Goal: Information Seeking & Learning: Learn about a topic

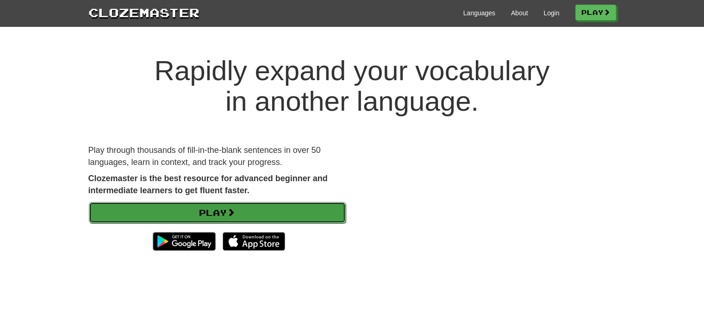
click at [287, 209] on link "Play" at bounding box center [217, 212] width 257 height 21
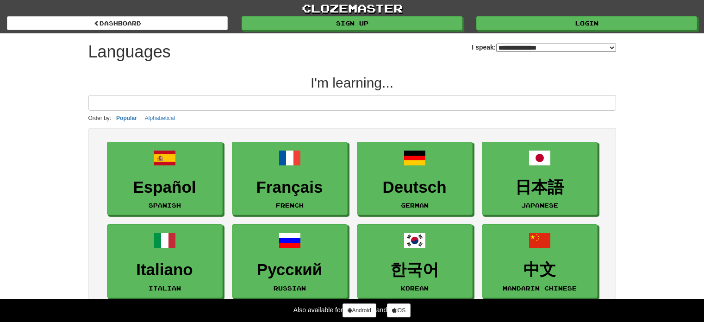
select select "*******"
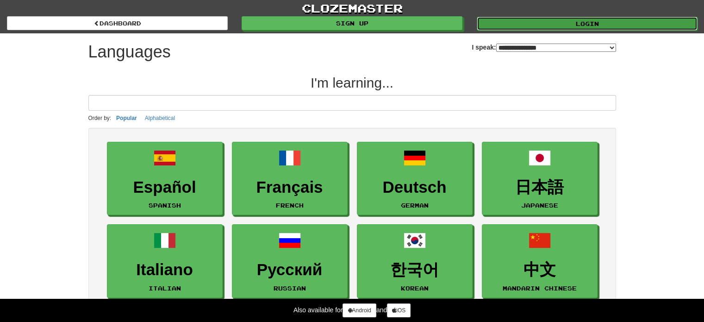
click at [591, 20] on link "Login" at bounding box center [587, 24] width 221 height 14
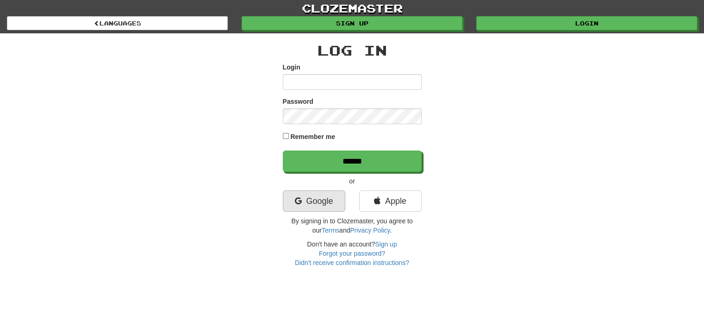
type input "**********"
click at [315, 197] on link "Google" at bounding box center [314, 200] width 62 height 21
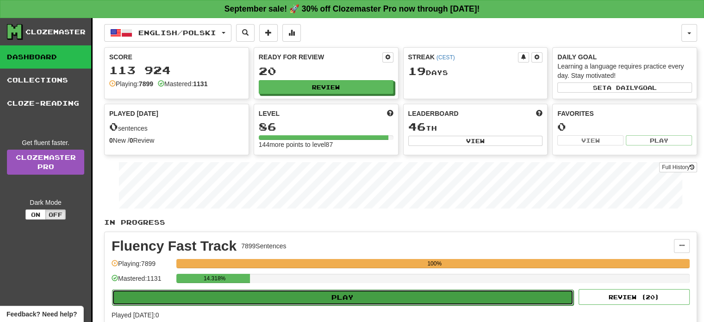
click at [369, 298] on button "Play" at bounding box center [342, 297] width 461 height 16
select select "**"
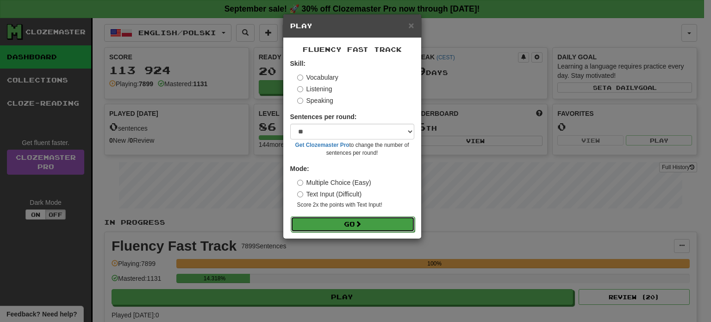
click at [366, 224] on button "Go" at bounding box center [353, 224] width 124 height 16
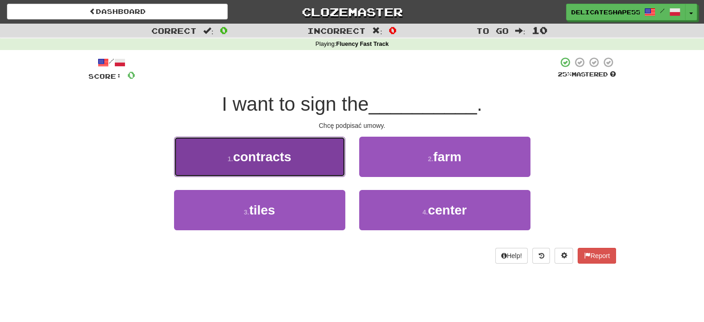
click at [322, 166] on button "1 . contracts" at bounding box center [259, 157] width 171 height 40
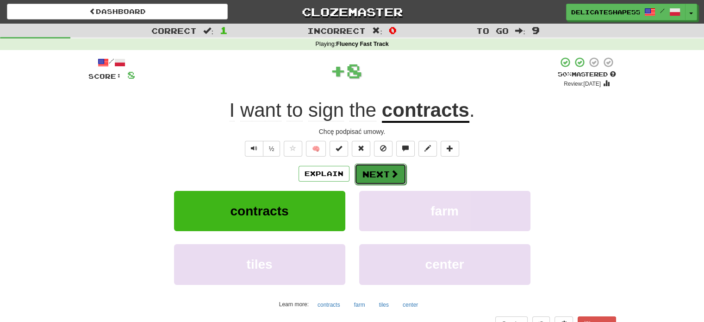
click at [379, 175] on button "Next" at bounding box center [381, 173] width 52 height 21
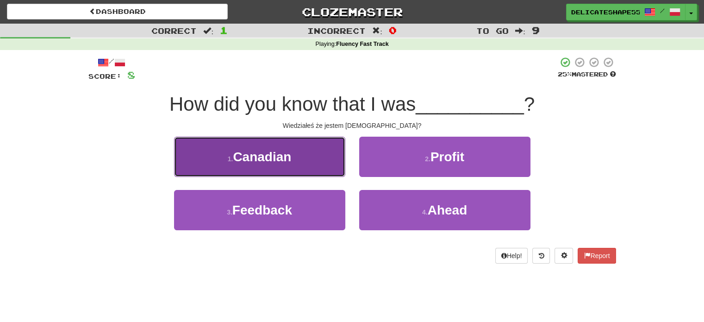
click at [323, 169] on button "1 . [DEMOGRAPHIC_DATA]" at bounding box center [259, 157] width 171 height 40
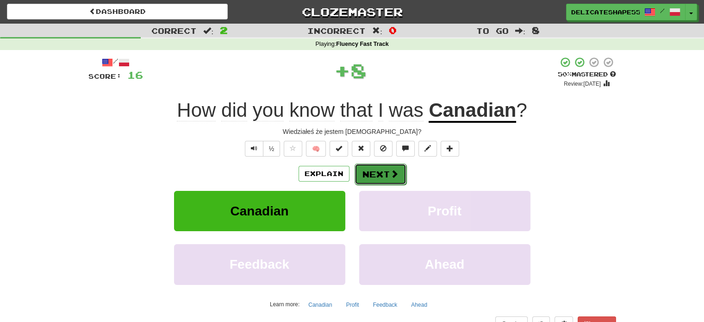
click at [385, 179] on button "Next" at bounding box center [381, 173] width 52 height 21
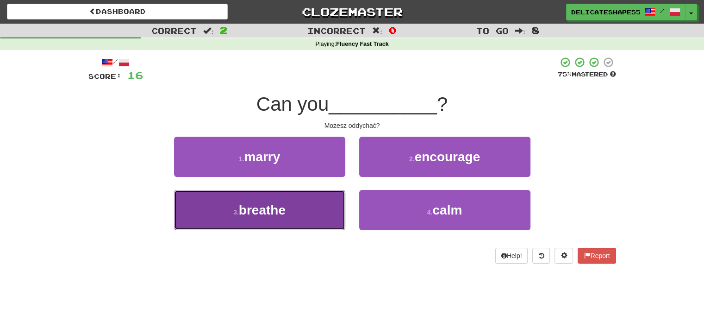
click at [318, 202] on button "3 . breathe" at bounding box center [259, 210] width 171 height 40
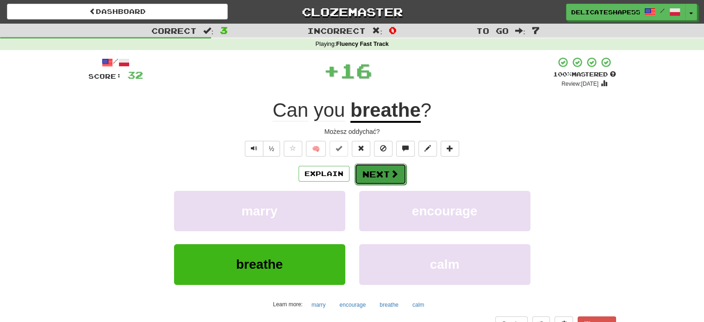
click at [372, 178] on button "Next" at bounding box center [381, 173] width 52 height 21
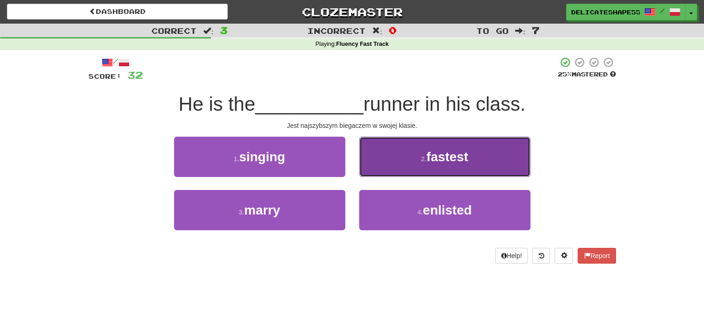
click at [385, 165] on button "2 . fastest" at bounding box center [444, 157] width 171 height 40
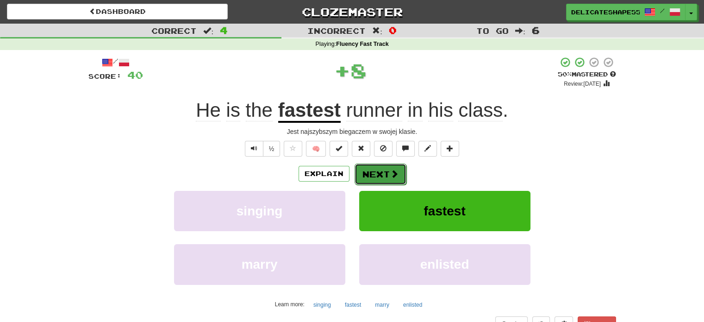
click at [381, 167] on button "Next" at bounding box center [381, 173] width 52 height 21
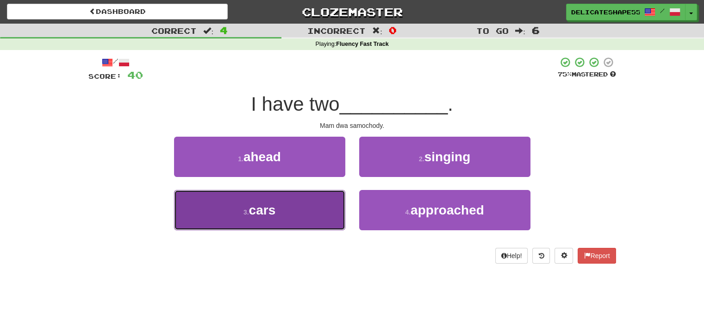
click at [336, 203] on button "3 . cars" at bounding box center [259, 210] width 171 height 40
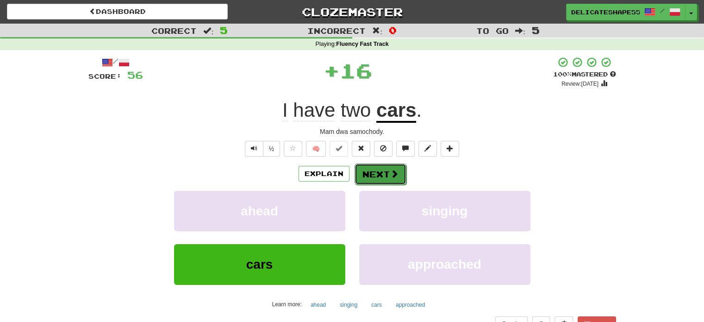
click at [374, 178] on button "Next" at bounding box center [381, 173] width 52 height 21
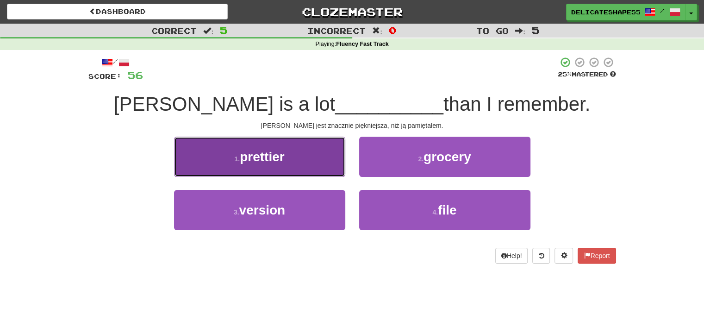
click at [317, 164] on button "1 . prettier" at bounding box center [259, 157] width 171 height 40
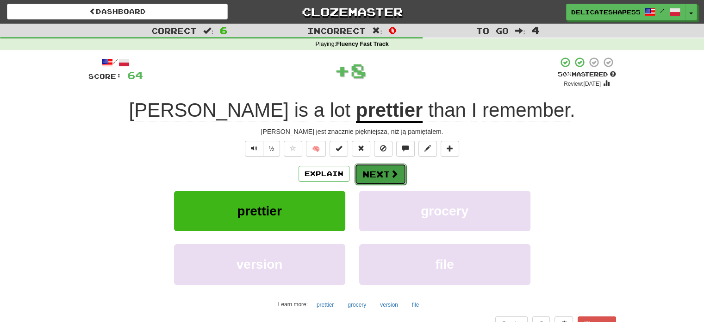
click at [368, 175] on button "Next" at bounding box center [381, 173] width 52 height 21
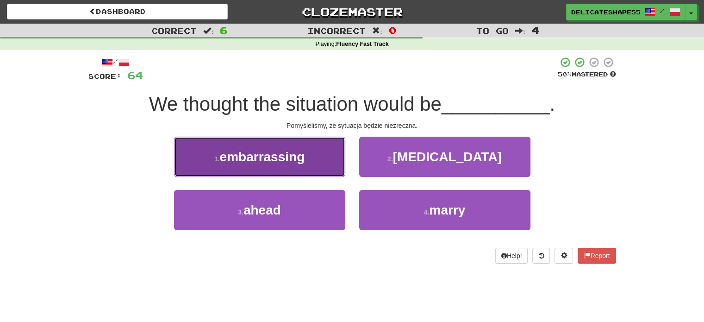
click at [330, 168] on button "1 . embarrassing" at bounding box center [259, 157] width 171 height 40
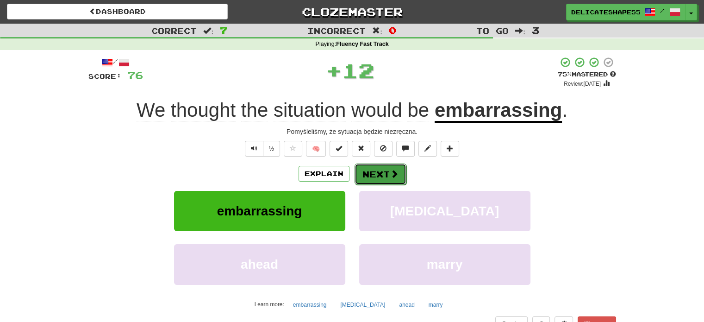
click at [367, 174] on button "Next" at bounding box center [381, 173] width 52 height 21
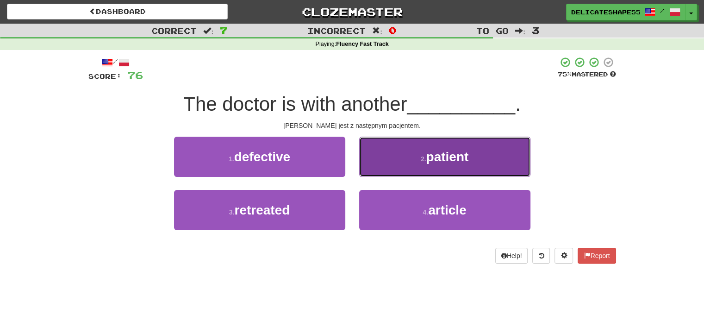
click at [385, 164] on button "2 . patient" at bounding box center [444, 157] width 171 height 40
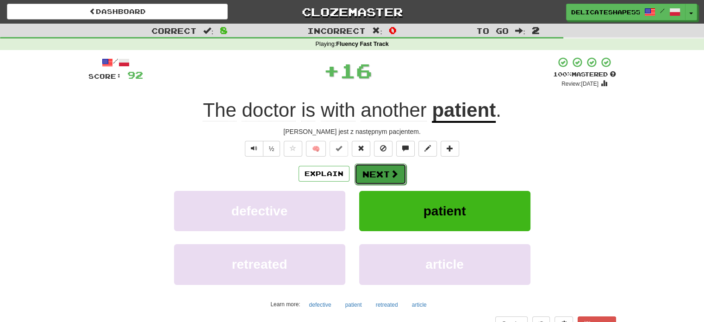
click at [384, 169] on button "Next" at bounding box center [381, 173] width 52 height 21
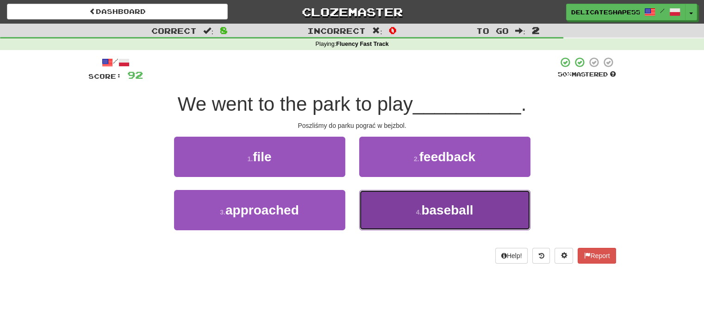
click at [388, 202] on button "4 . baseball" at bounding box center [444, 210] width 171 height 40
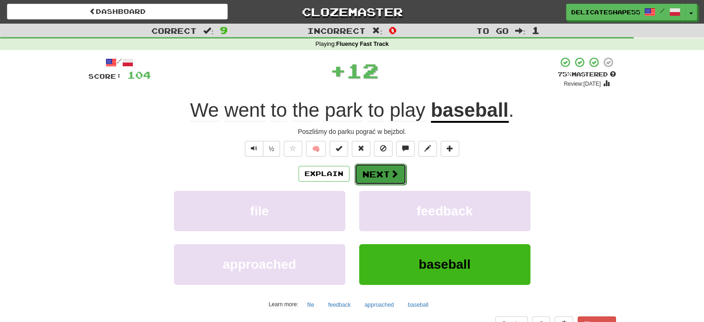
click at [384, 178] on button "Next" at bounding box center [381, 173] width 52 height 21
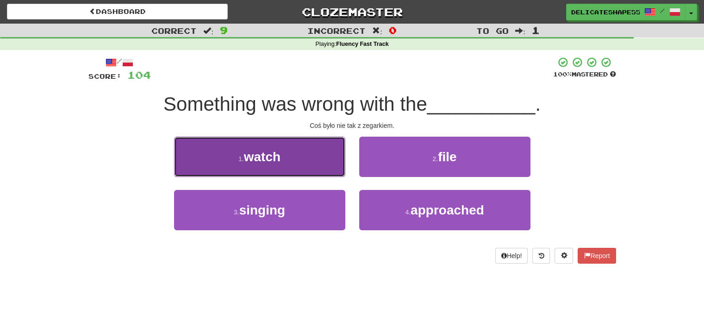
click at [337, 162] on button "1 . watch" at bounding box center [259, 157] width 171 height 40
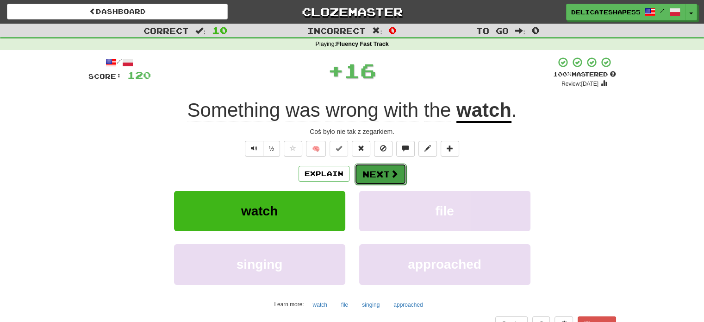
click at [368, 172] on button "Next" at bounding box center [381, 173] width 52 height 21
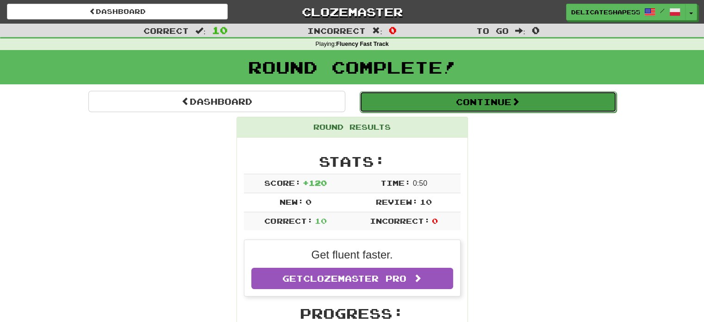
click at [469, 105] on button "Continue" at bounding box center [488, 101] width 257 height 21
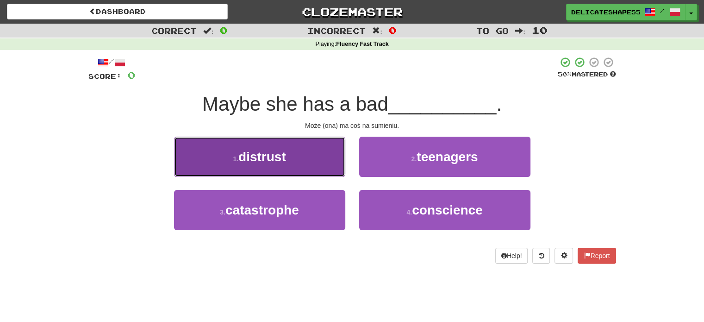
click at [333, 162] on button "1 . distrust" at bounding box center [259, 157] width 171 height 40
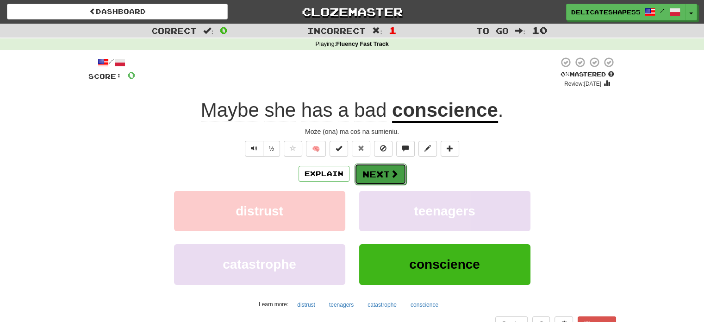
click at [372, 168] on button "Next" at bounding box center [381, 173] width 52 height 21
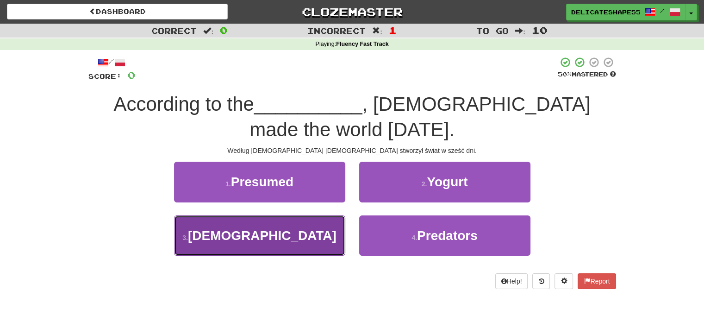
click at [313, 230] on button "3 . [DEMOGRAPHIC_DATA]" at bounding box center [259, 235] width 171 height 40
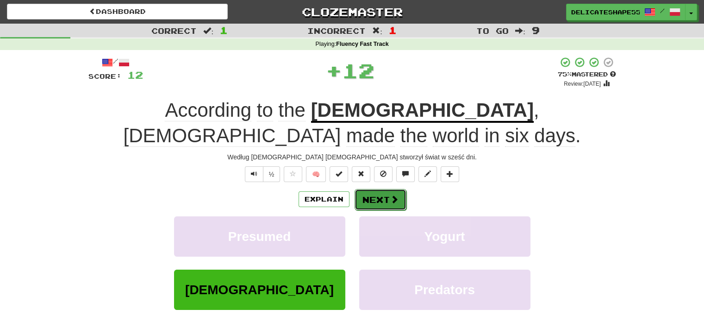
click at [376, 189] on button "Next" at bounding box center [381, 199] width 52 height 21
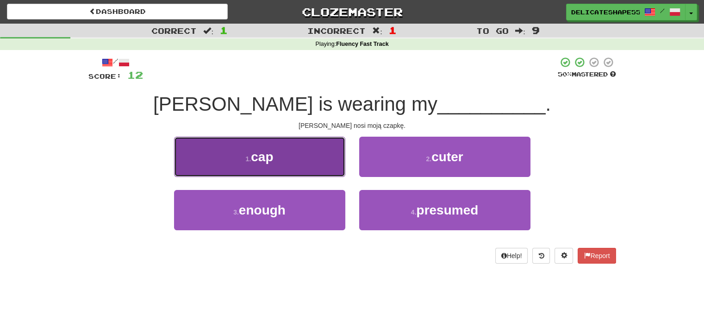
click at [335, 164] on button "1 . cap" at bounding box center [259, 157] width 171 height 40
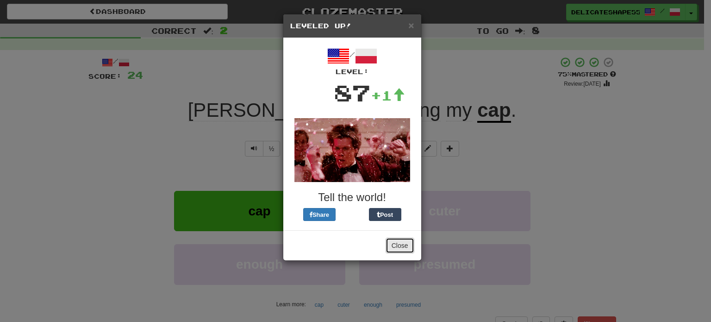
click at [393, 246] on button "Close" at bounding box center [400, 245] width 29 height 16
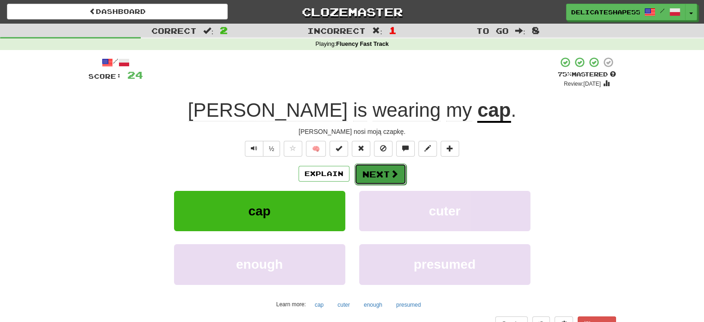
click at [383, 172] on button "Next" at bounding box center [381, 173] width 52 height 21
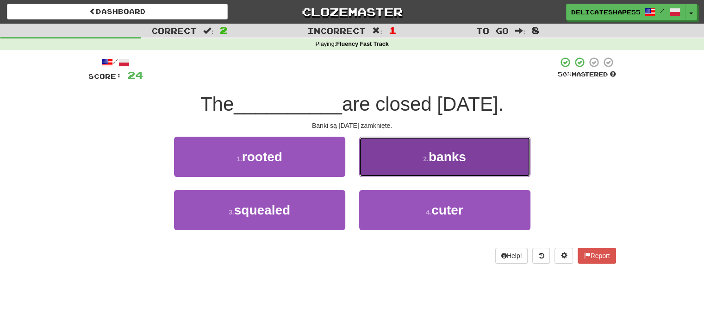
click at [391, 168] on button "2 . banks" at bounding box center [444, 157] width 171 height 40
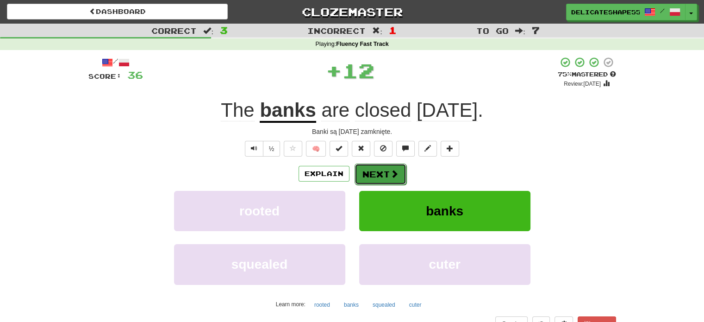
click at [388, 170] on button "Next" at bounding box center [381, 173] width 52 height 21
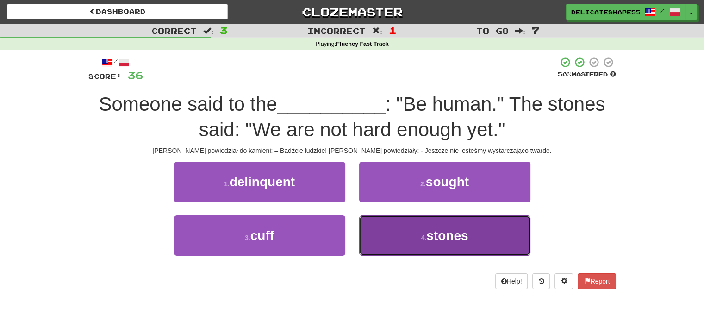
click at [388, 232] on button "4 . stones" at bounding box center [444, 235] width 171 height 40
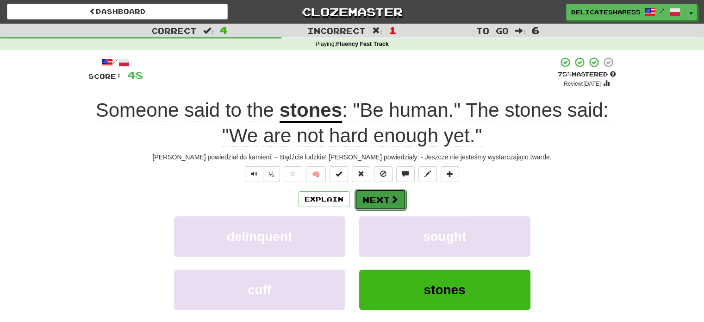
click at [386, 200] on button "Next" at bounding box center [381, 199] width 52 height 21
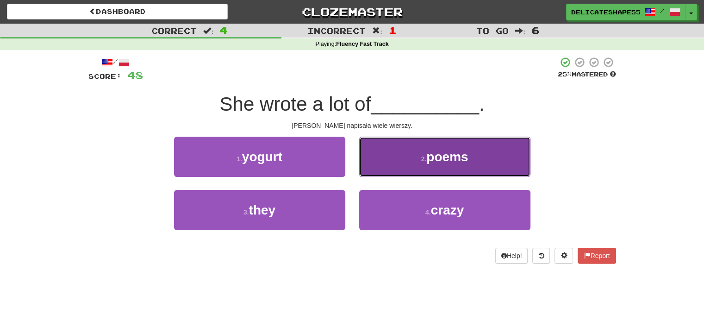
click at [392, 170] on button "2 . poems" at bounding box center [444, 157] width 171 height 40
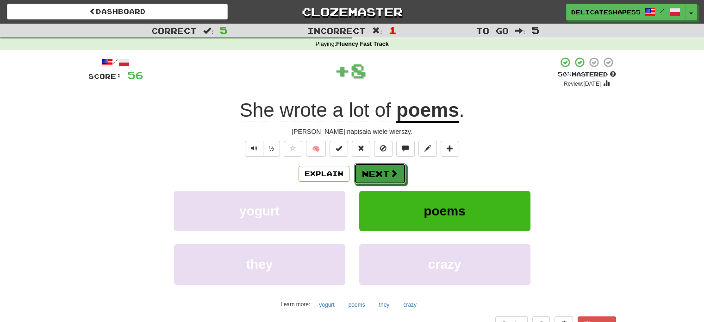
click at [392, 170] on span at bounding box center [394, 173] width 8 height 8
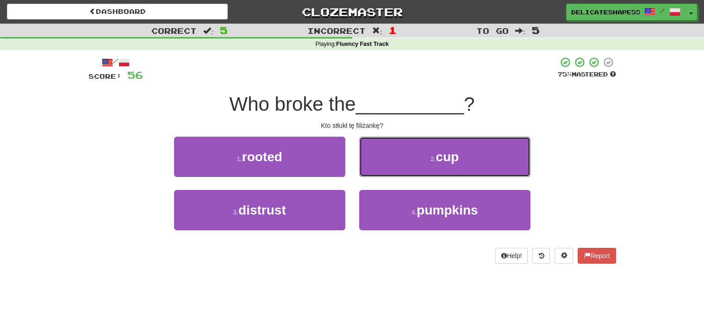
click at [392, 170] on button "2 . cup" at bounding box center [444, 157] width 171 height 40
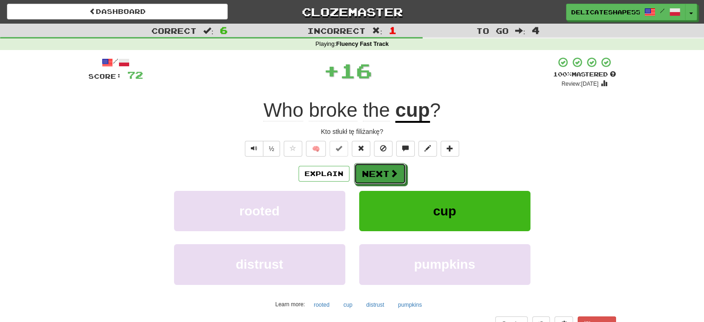
click at [392, 170] on span at bounding box center [394, 173] width 8 height 8
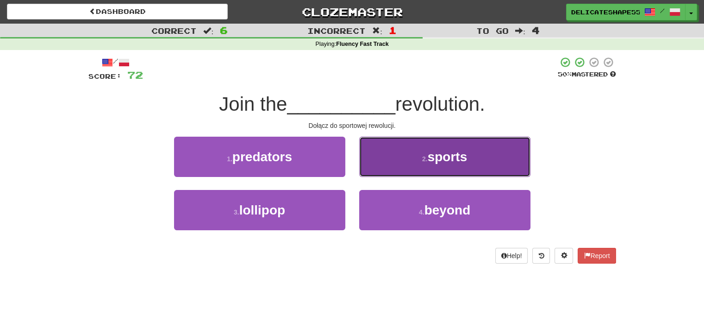
click at [392, 170] on button "2 . sports" at bounding box center [444, 157] width 171 height 40
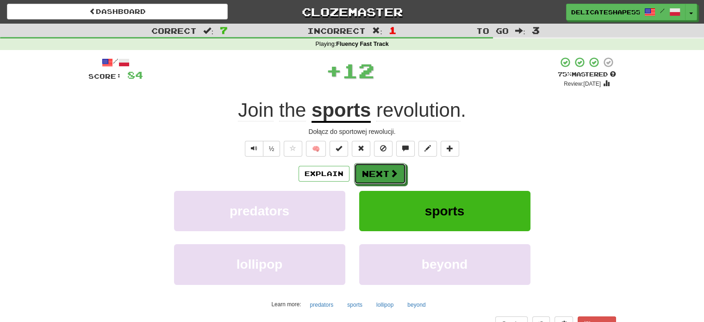
click at [392, 170] on span at bounding box center [394, 173] width 8 height 8
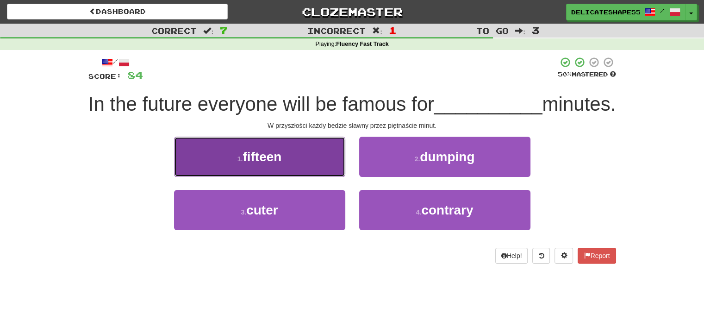
click at [327, 177] on button "1 . fifteen" at bounding box center [259, 157] width 171 height 40
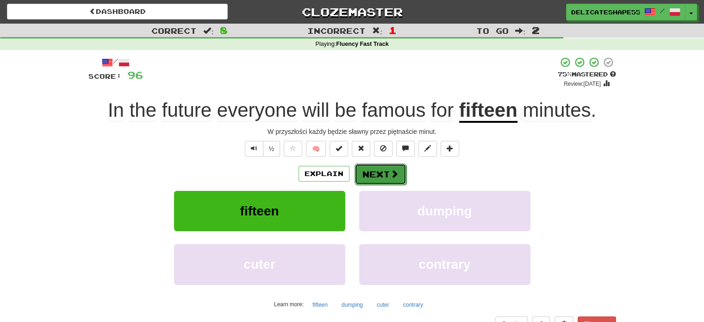
click at [369, 178] on button "Next" at bounding box center [381, 173] width 52 height 21
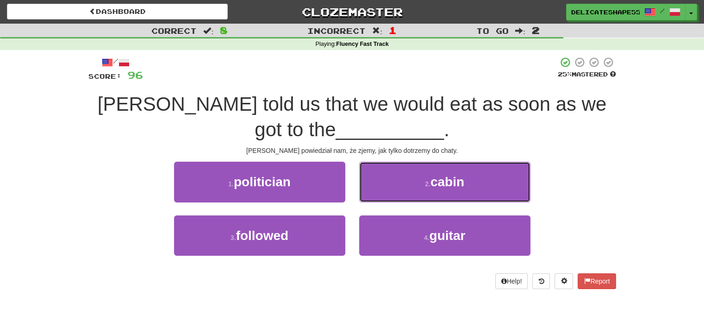
click at [369, 178] on button "2 . cabin" at bounding box center [444, 182] width 171 height 40
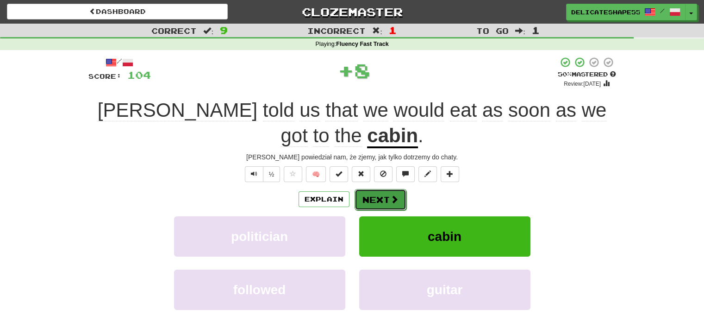
click at [373, 198] on button "Next" at bounding box center [381, 199] width 52 height 21
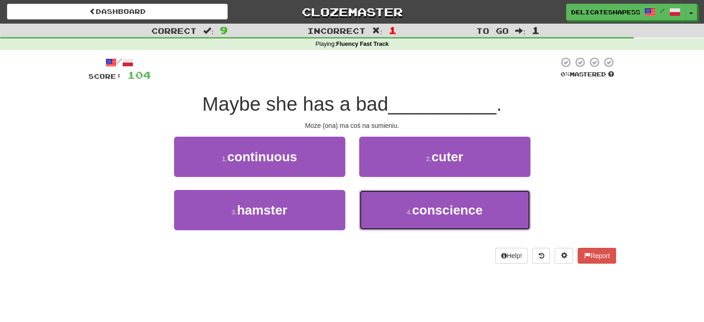
click at [373, 198] on button "4 . conscience" at bounding box center [444, 210] width 171 height 40
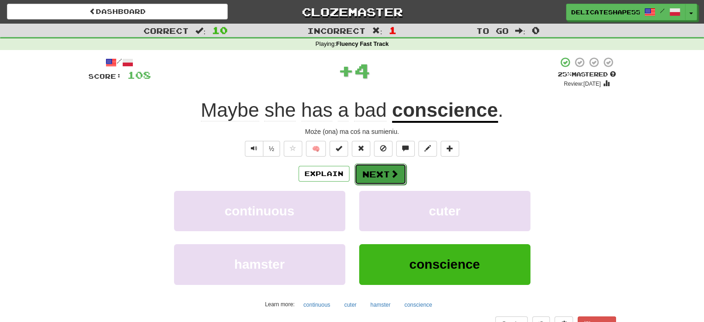
click at [376, 181] on button "Next" at bounding box center [381, 173] width 52 height 21
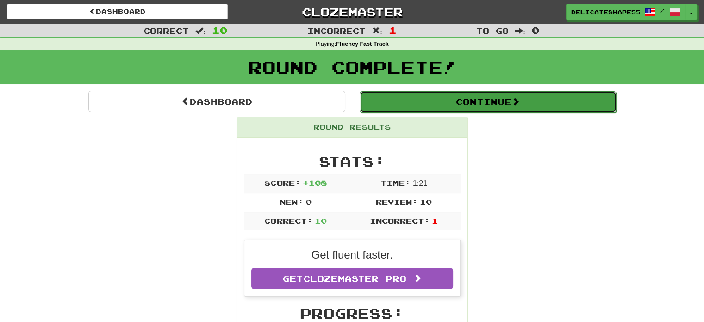
click at [468, 105] on button "Continue" at bounding box center [488, 101] width 257 height 21
